Goal: Information Seeking & Learning: Learn about a topic

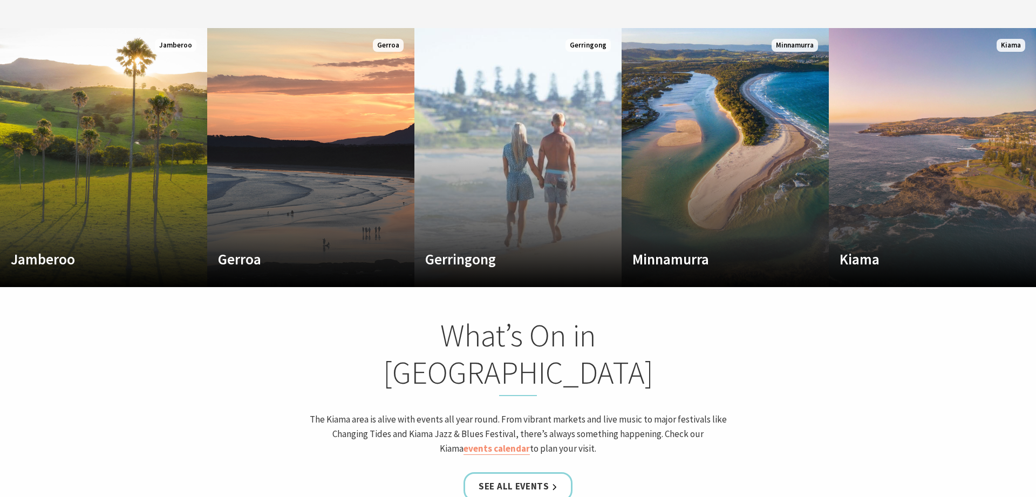
scroll to position [495, 0]
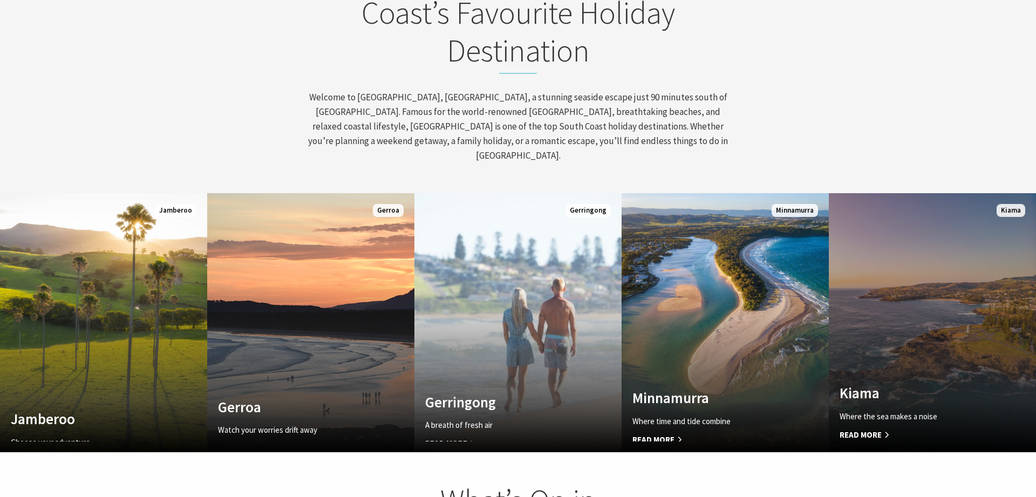
click at [871, 384] on h4 "Kiama" at bounding box center [916, 392] width 154 height 17
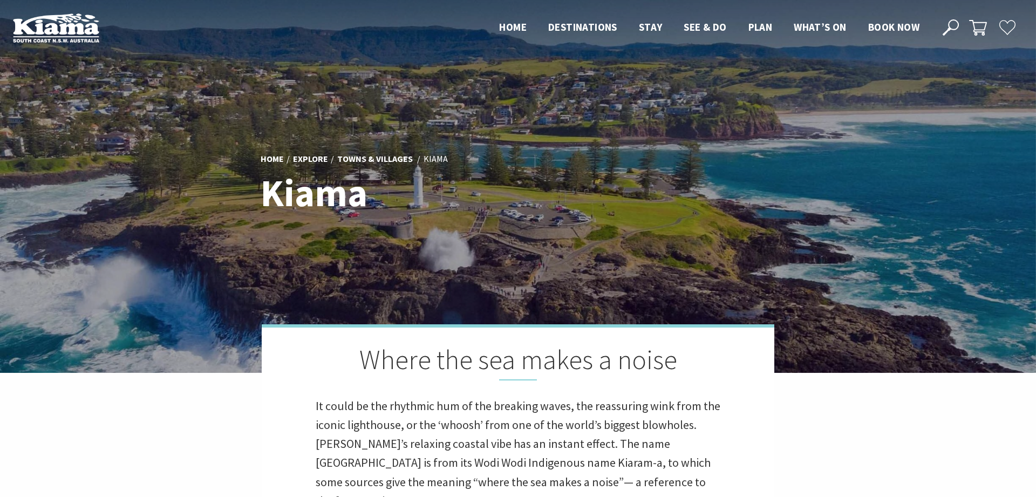
scroll to position [318, 1029]
click at [594, 214] on div "Home Explore Towns & Villages Kiama Kiama" at bounding box center [517, 186] width 523 height 88
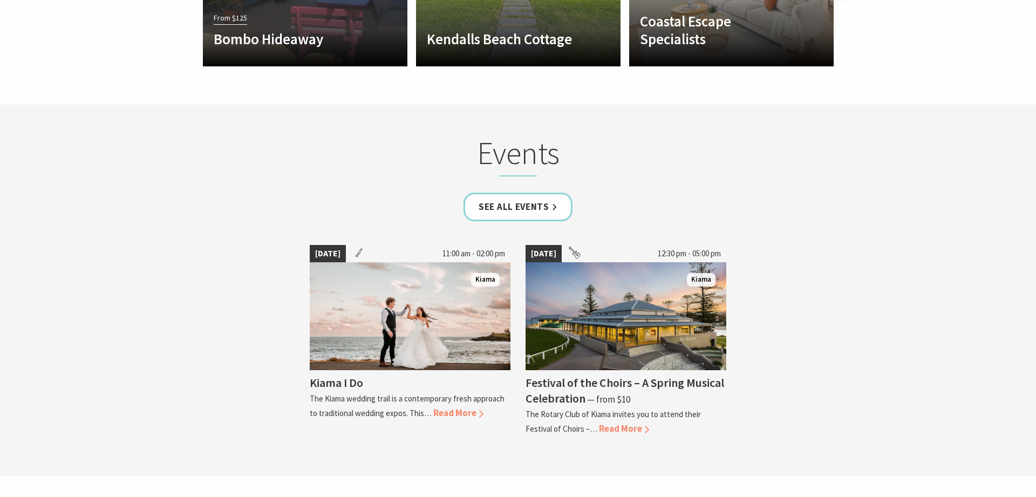
scroll to position [2421, 0]
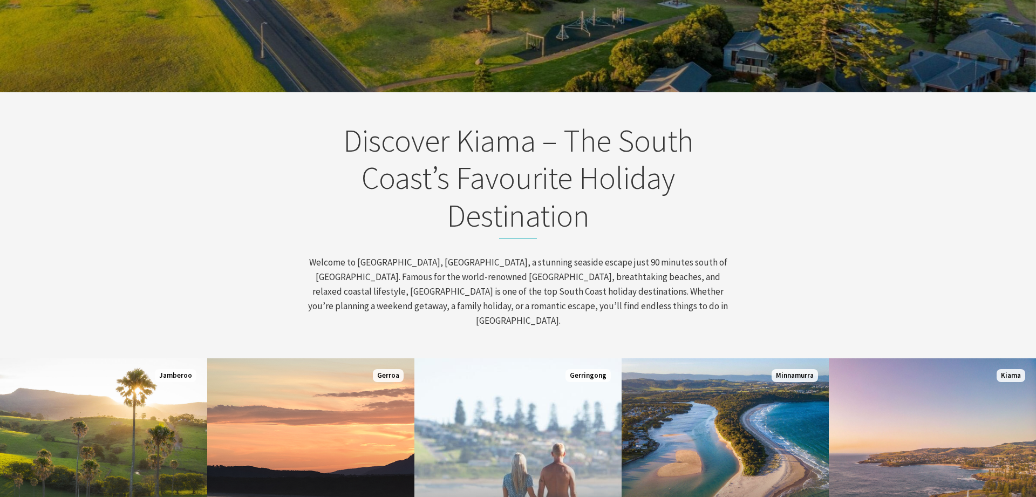
scroll to position [495, 0]
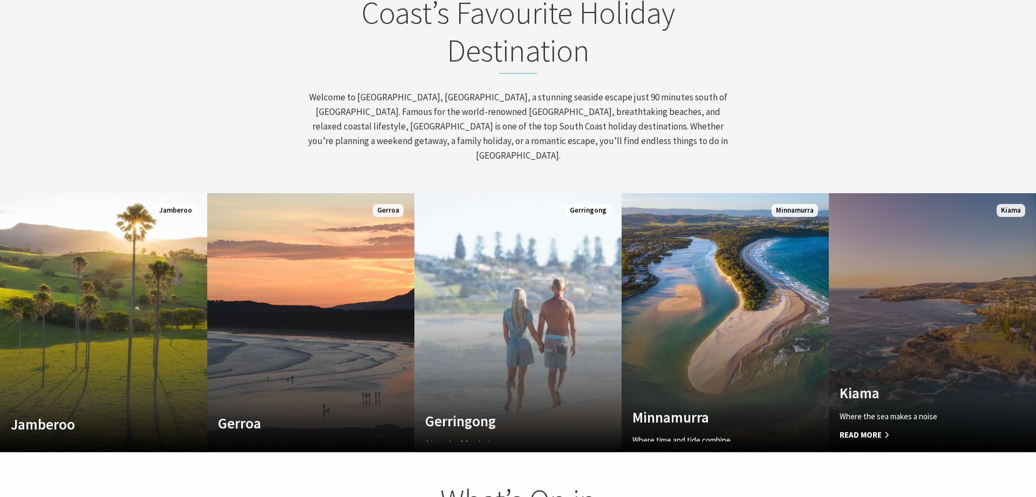
click at [891, 292] on link "Custom Image Used Kiama Where the sea makes a noise Read More Kiama" at bounding box center [932, 322] width 207 height 259
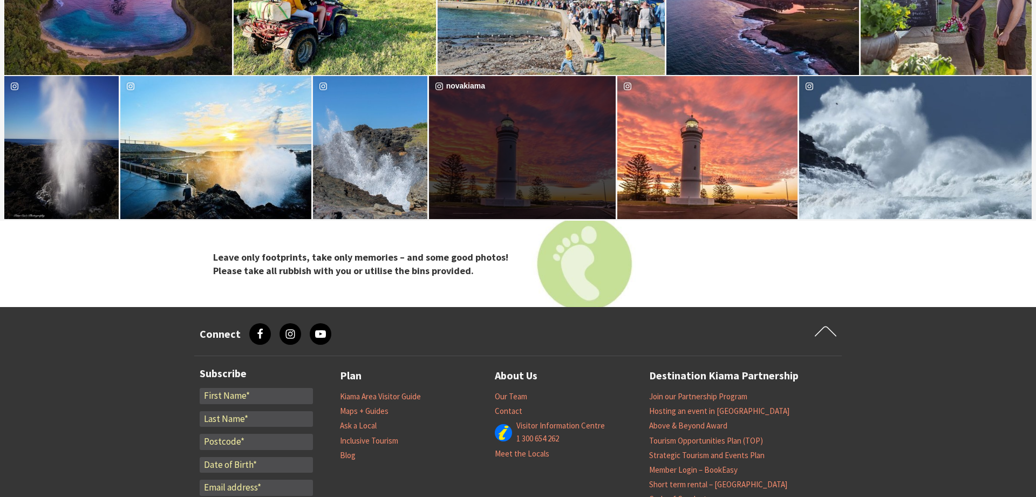
scroll to position [3081, 0]
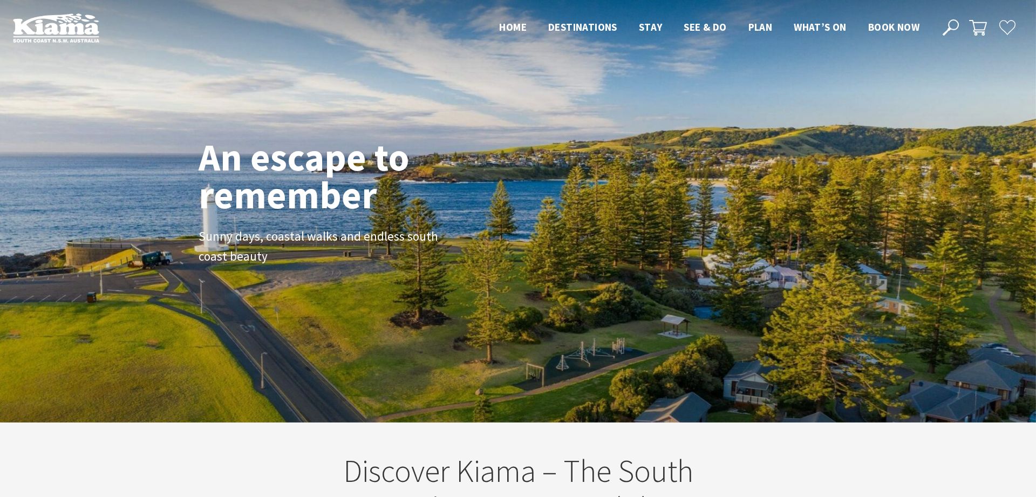
scroll to position [173, 1028]
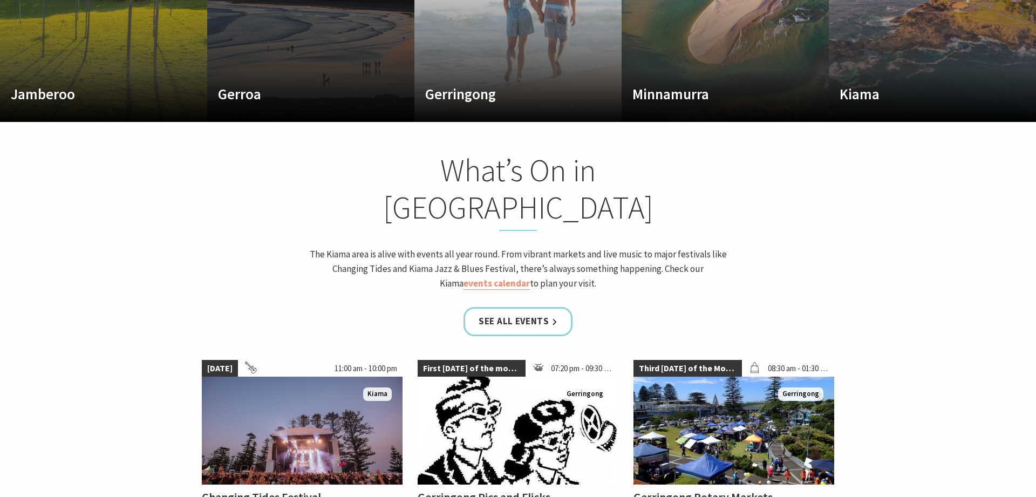
scroll to position [935, 0]
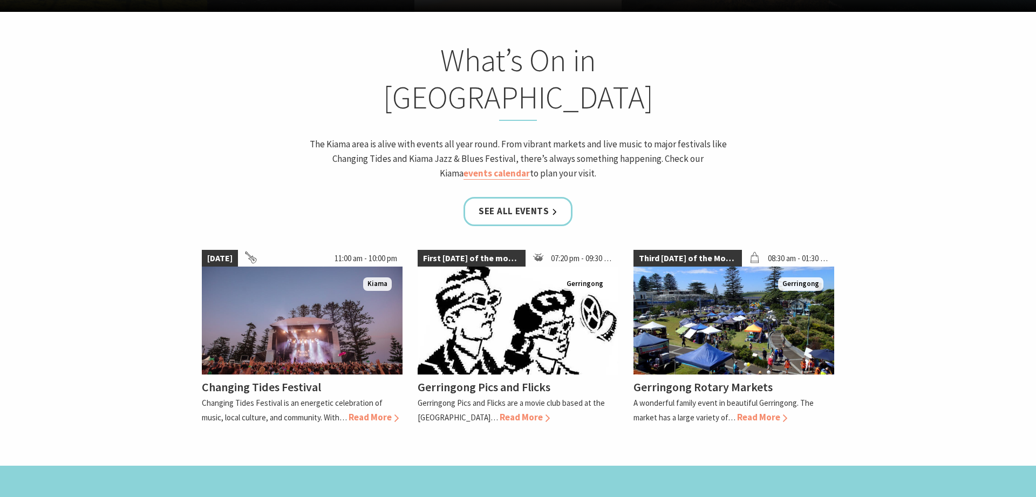
drag, startPoint x: 391, startPoint y: 365, endPoint x: 300, endPoint y: 394, distance: 95.5
click at [391, 411] on span "Read More" at bounding box center [373, 417] width 50 height 12
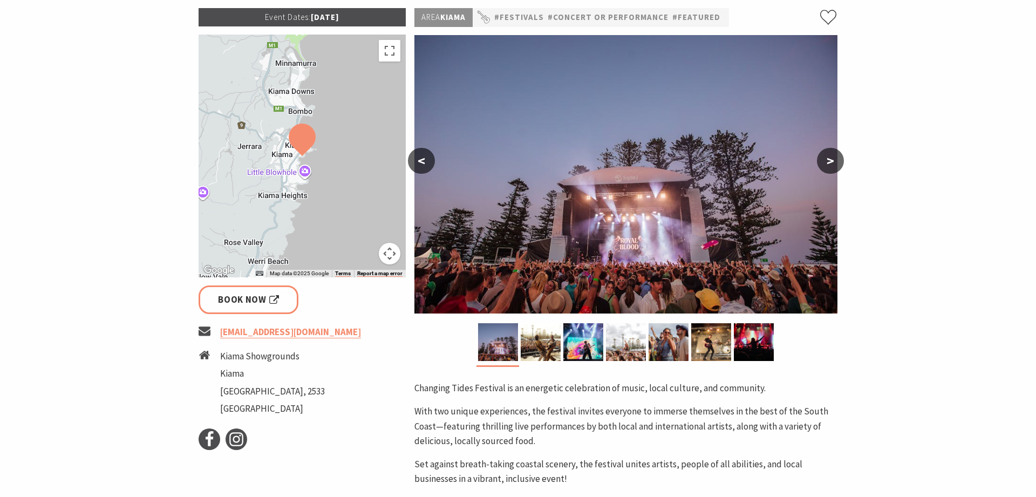
scroll to position [330, 0]
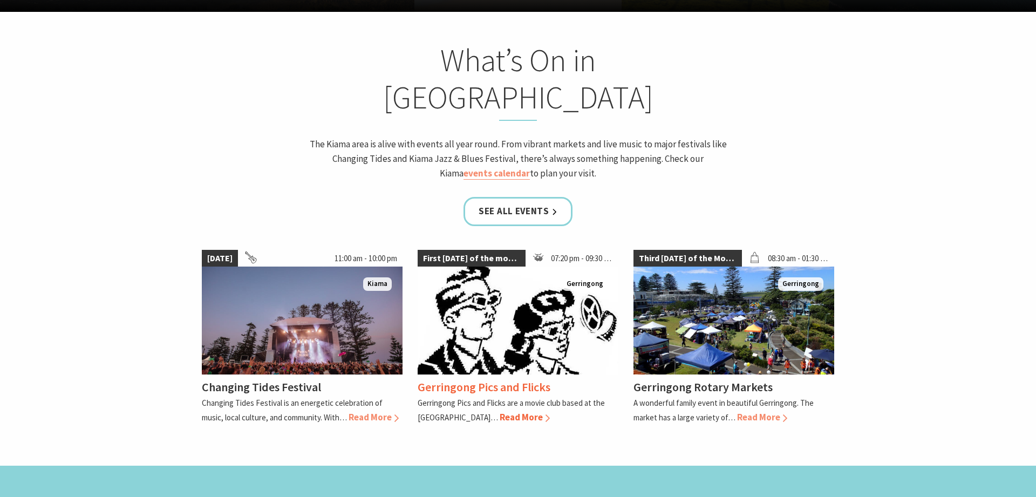
scroll to position [160, 1028]
click at [521, 197] on link "See all Events" at bounding box center [517, 211] width 109 height 29
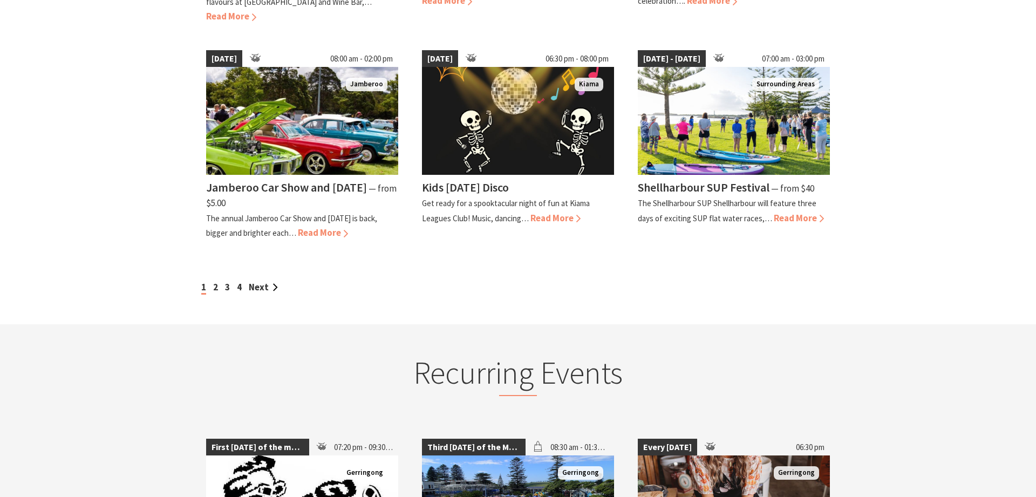
scroll to position [825, 0]
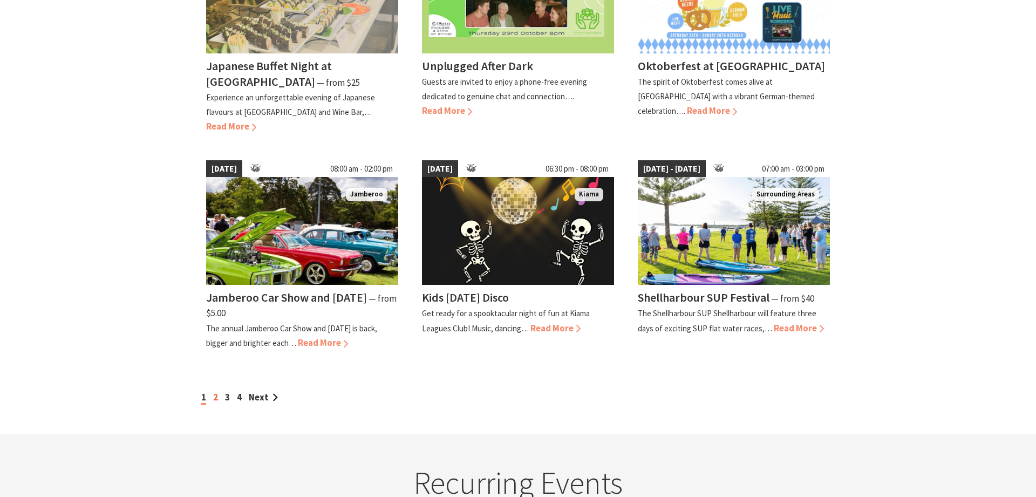
click at [216, 403] on link "2" at bounding box center [215, 397] width 5 height 12
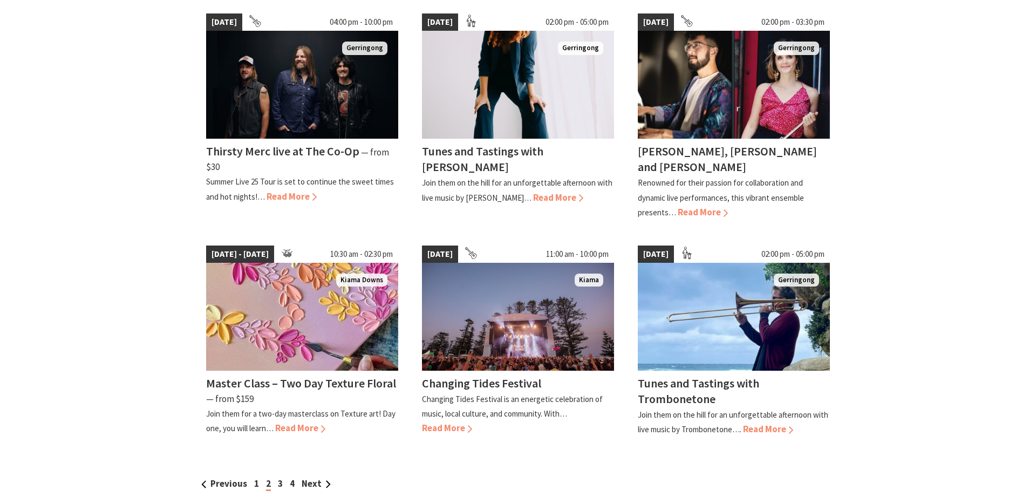
scroll to position [825, 0]
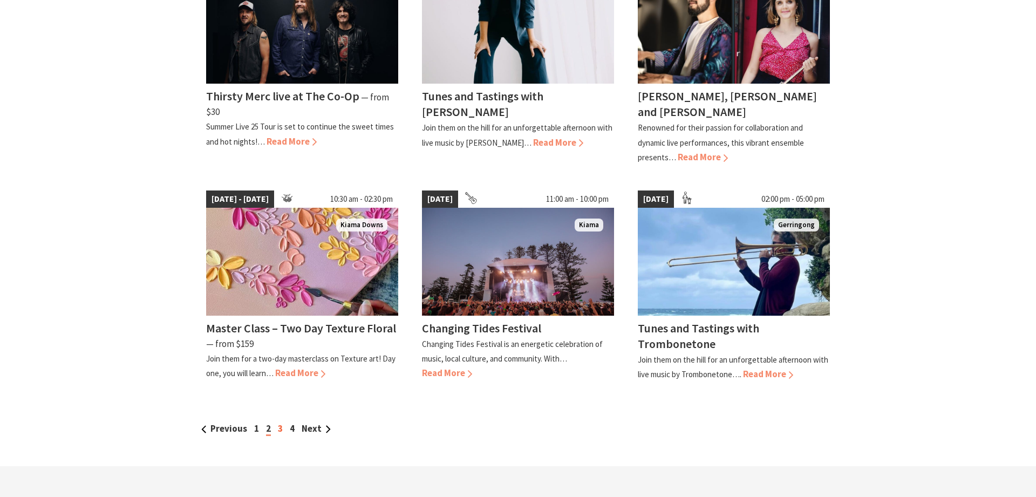
click at [279, 422] on link "3" at bounding box center [280, 428] width 5 height 12
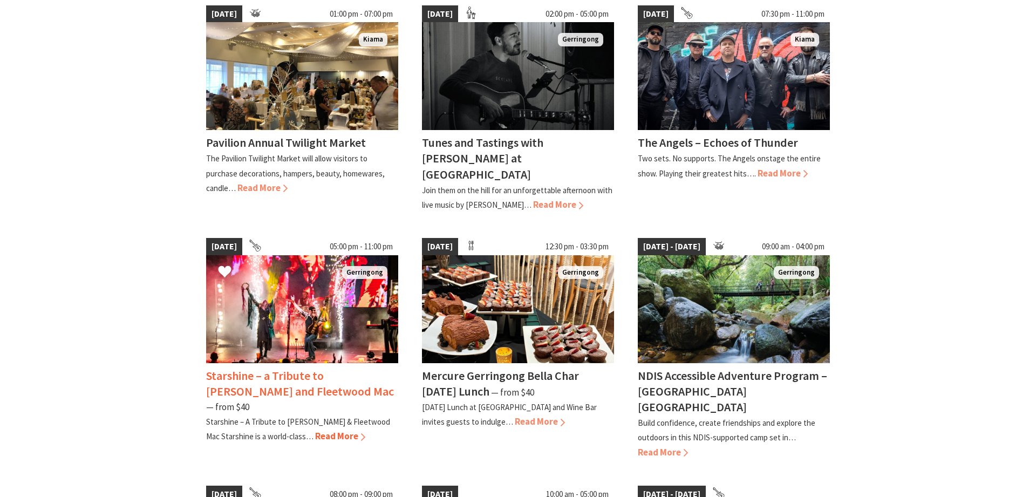
scroll to position [165, 0]
